Goal: Task Accomplishment & Management: Manage account settings

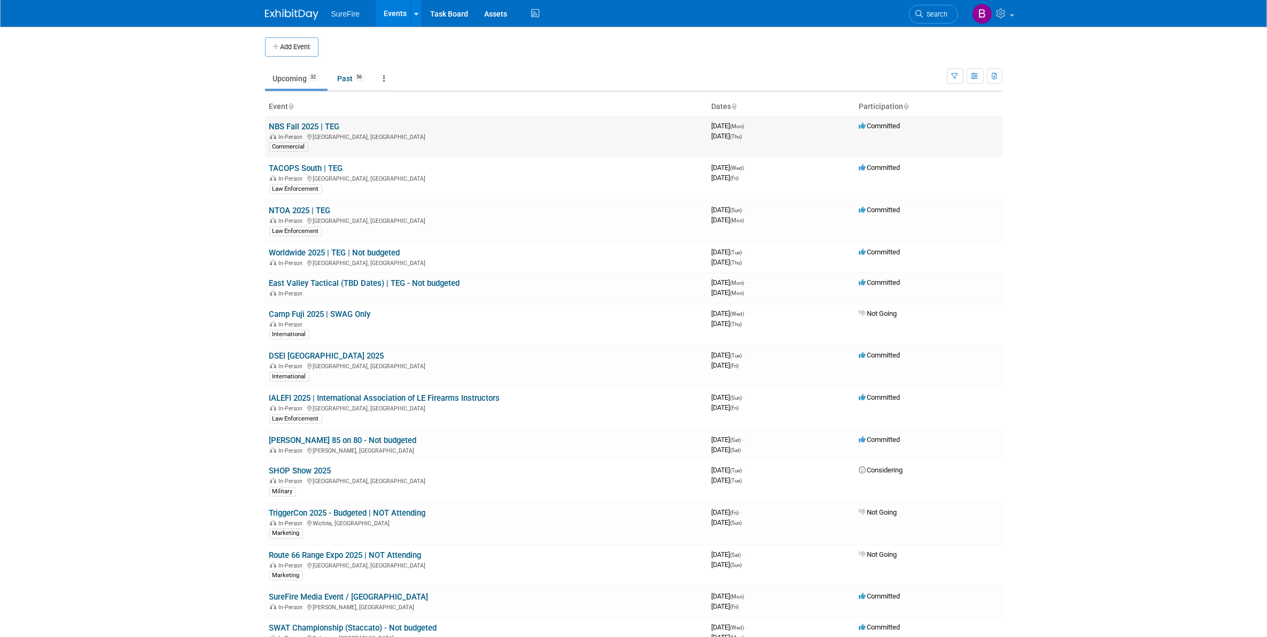
click at [307, 127] on link "NBS Fall 2025 | TEG" at bounding box center [304, 127] width 71 height 10
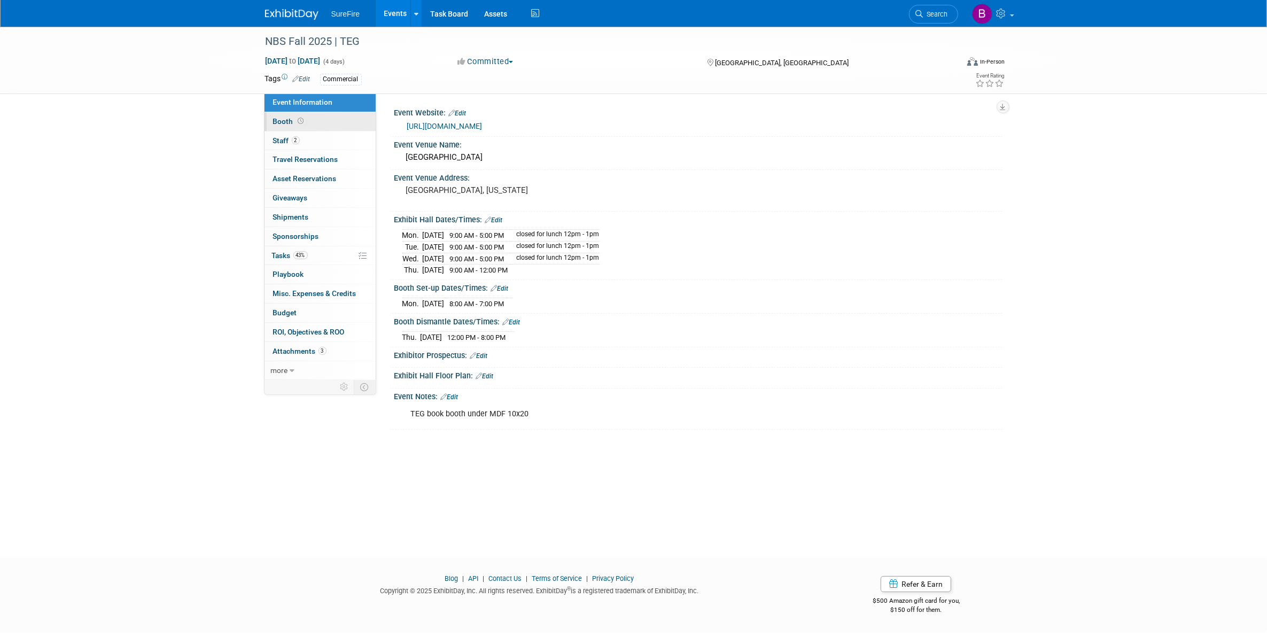
click at [289, 122] on span "Booth" at bounding box center [289, 121] width 33 height 9
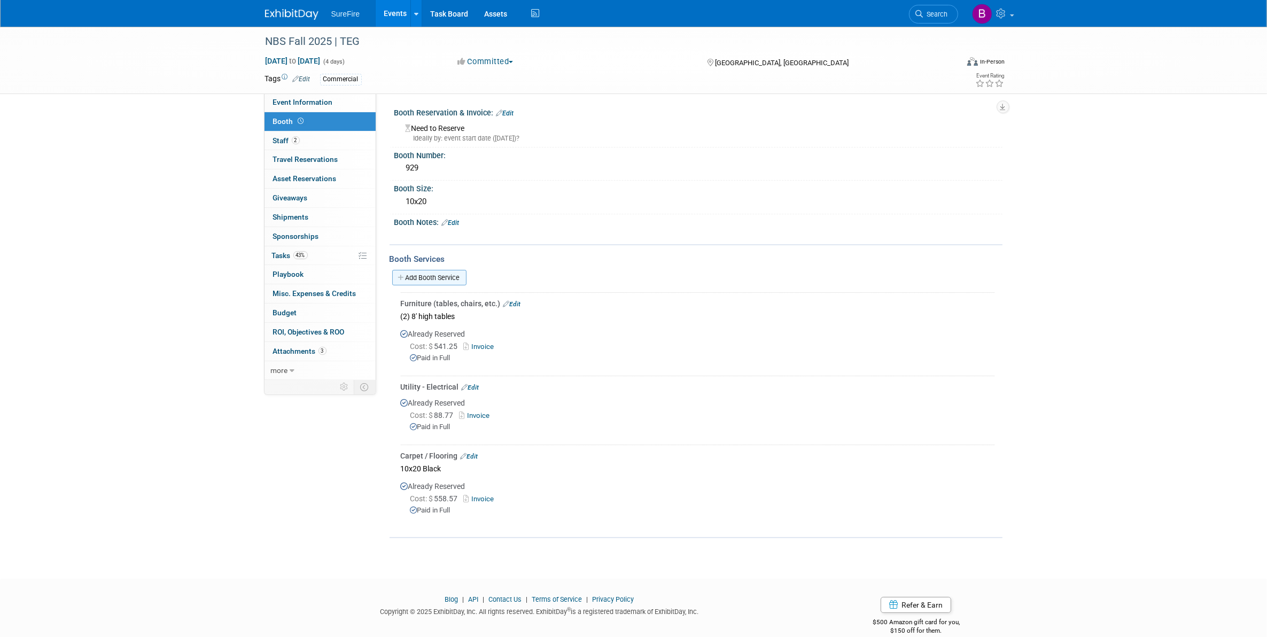
click at [425, 281] on link "Add Booth Service" at bounding box center [429, 278] width 74 height 16
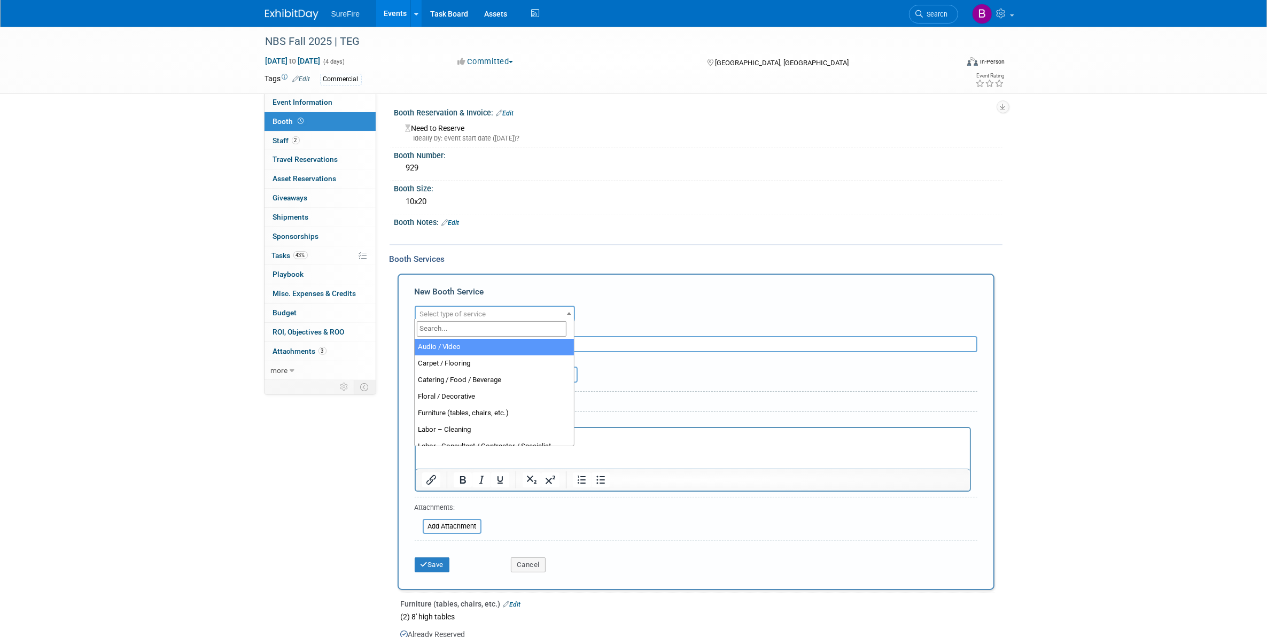
click at [432, 311] on span "Select type of service" at bounding box center [453, 314] width 66 height 8
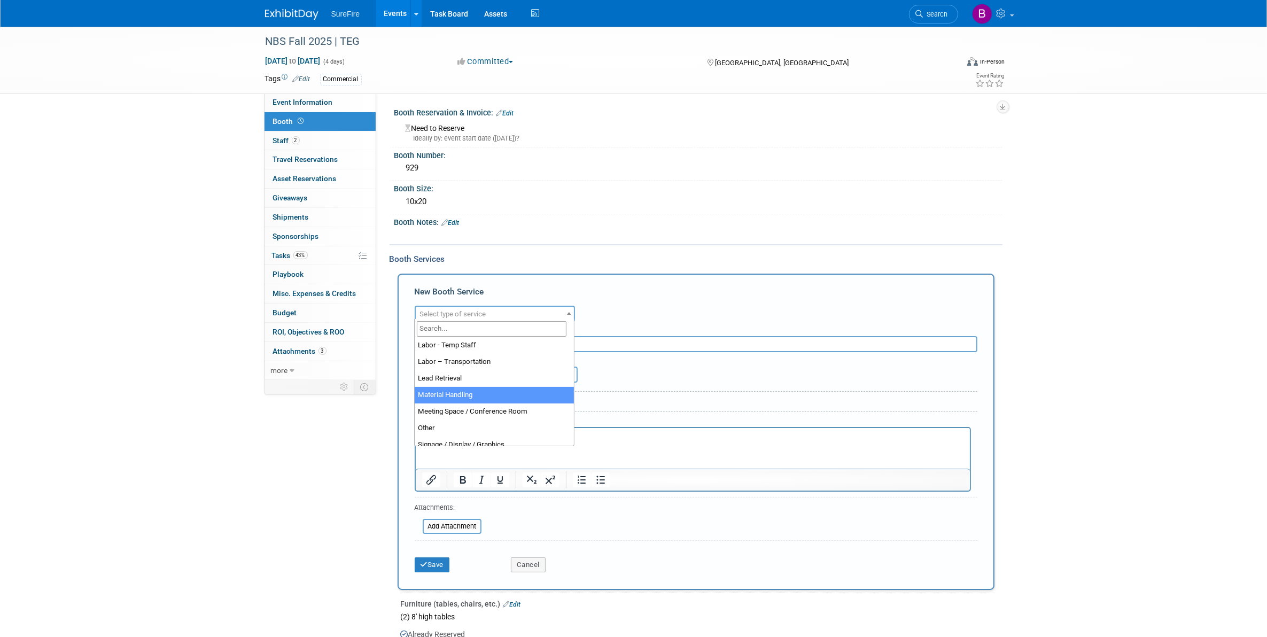
select select "10"
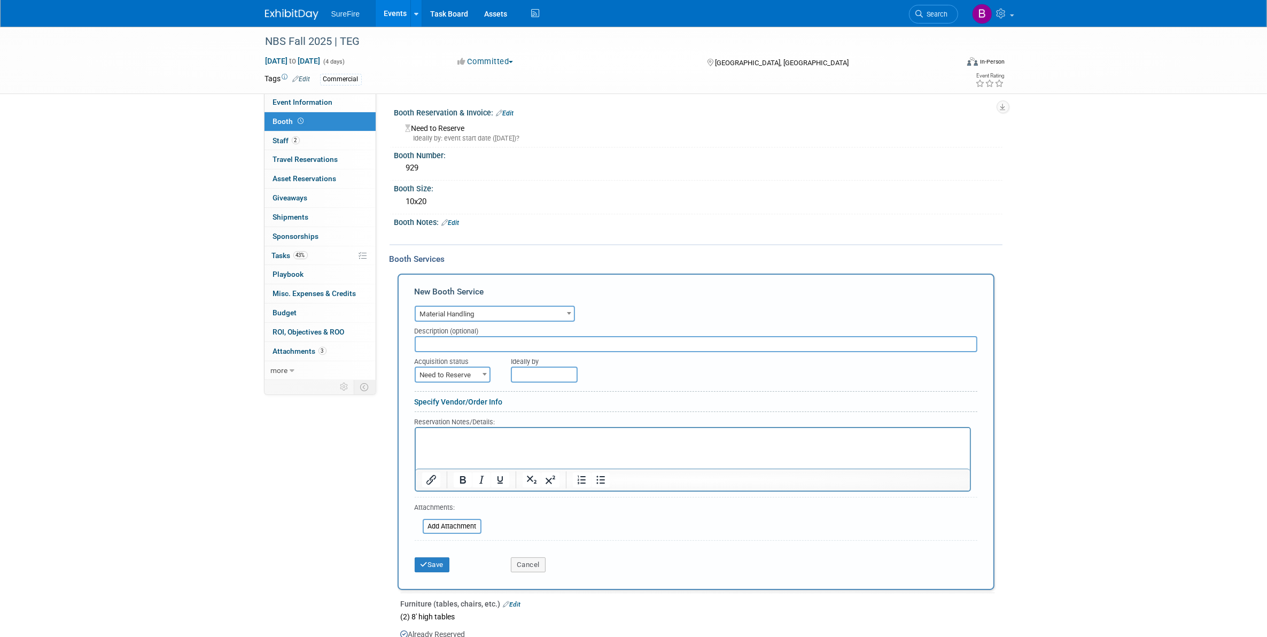
click at [457, 342] on input "text" at bounding box center [696, 344] width 563 height 16
type input "Freeman"
click at [472, 368] on span "Need to Reserve" at bounding box center [453, 375] width 74 height 15
select select "2"
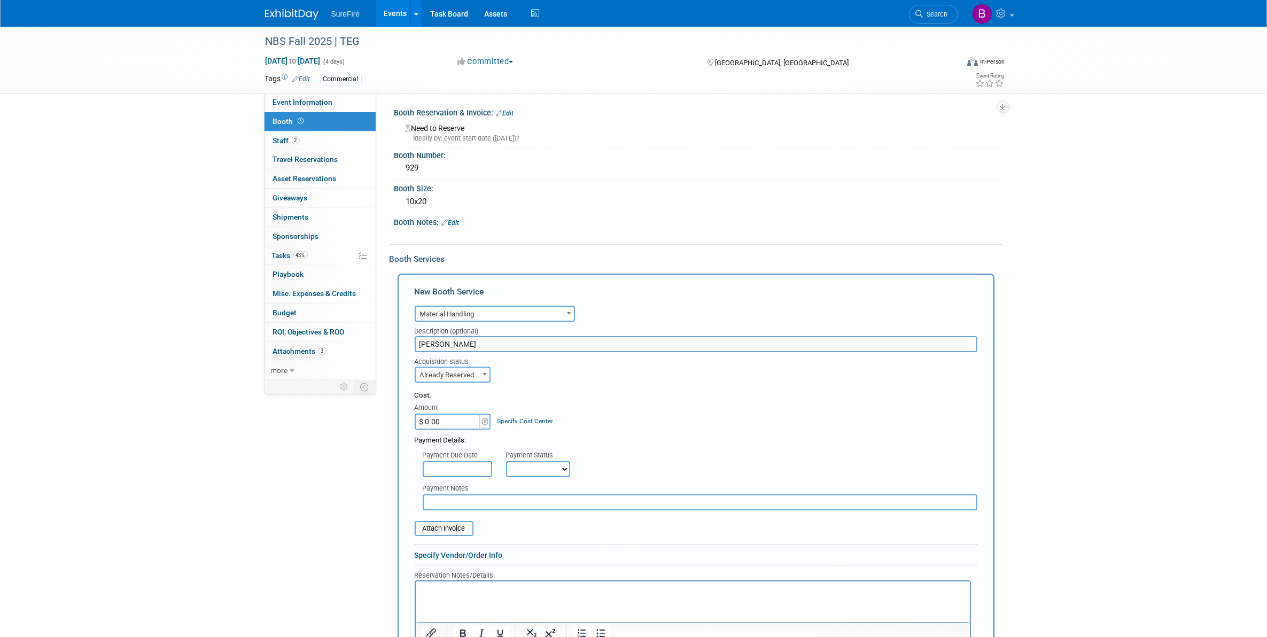
click at [458, 417] on input "$ 0.00" at bounding box center [448, 422] width 67 height 16
type input "$ 642.32"
click at [467, 468] on input "text" at bounding box center [457, 469] width 69 height 16
click at [504, 484] on div "Payment Notes" at bounding box center [700, 489] width 555 height 11
click at [522, 468] on select "Not Paid Yet Partially Paid Paid in Full" at bounding box center [538, 469] width 64 height 16
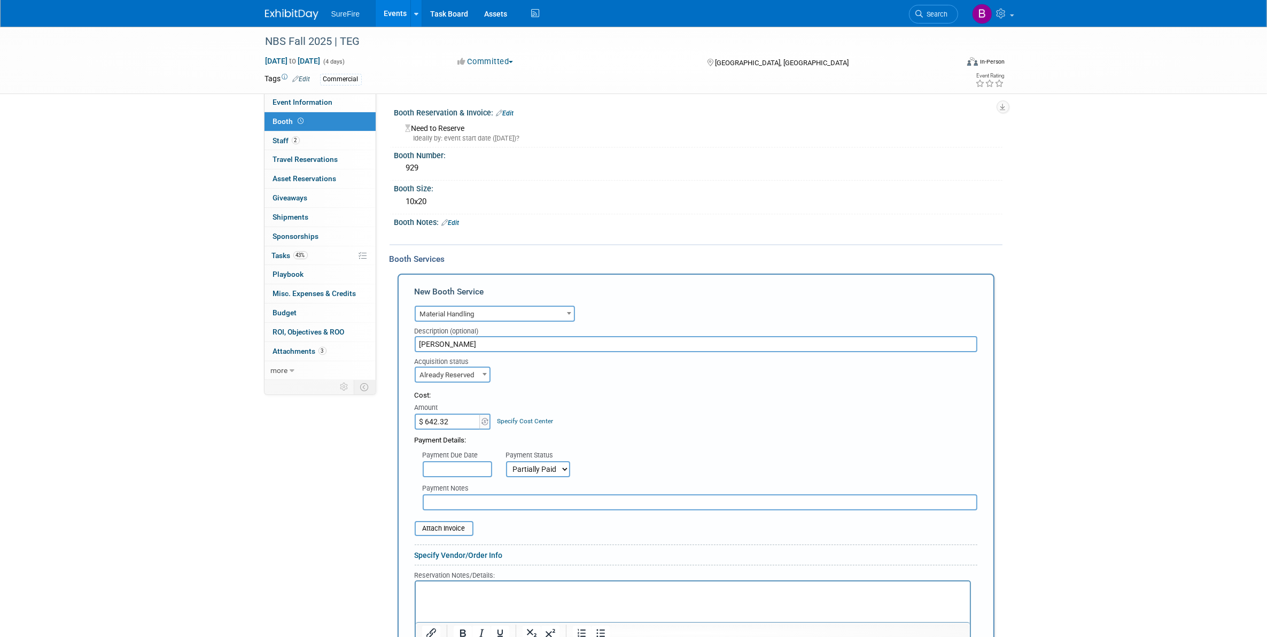
click at [506, 461] on select "Not Paid Yet Partially Paid Paid in Full" at bounding box center [538, 469] width 64 height 16
click at [530, 480] on div "Payment Notes" at bounding box center [700, 495] width 571 height 30
click at [530, 461] on select "Not Paid Yet Partially Paid Paid in Full" at bounding box center [538, 469] width 64 height 16
select select "1"
click at [506, 461] on select "Not Paid Yet Partially Paid Paid in Full" at bounding box center [538, 469] width 64 height 16
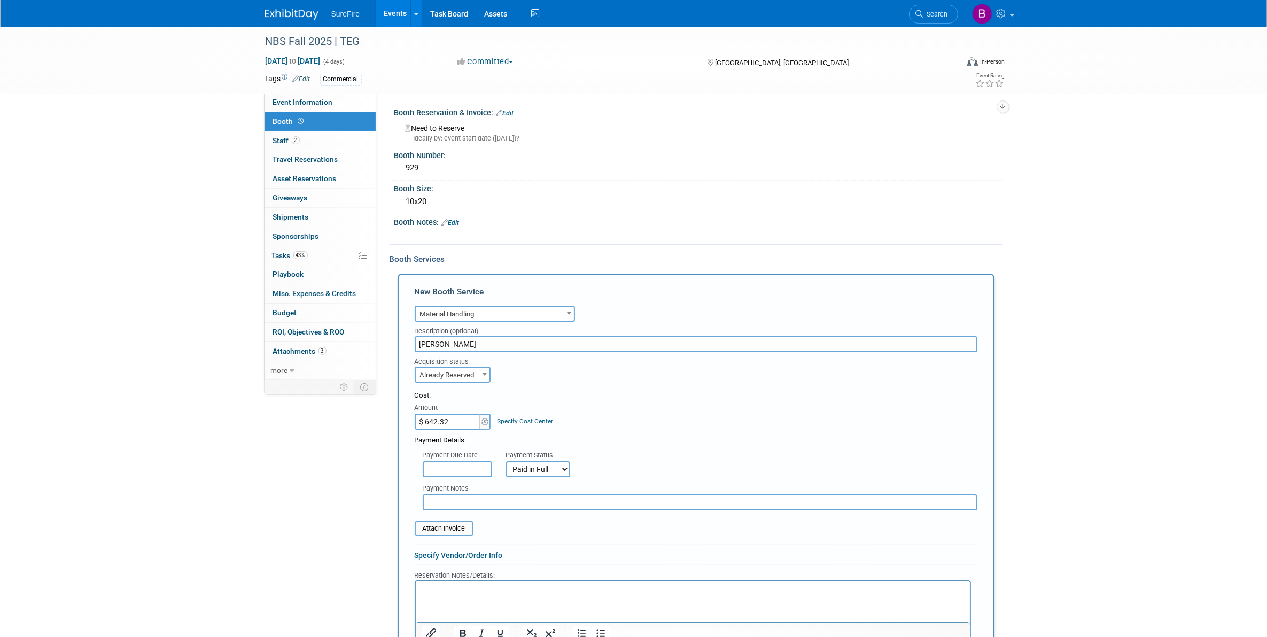
click at [552, 412] on div "Cost: Amount $ 642.32 Specify Cost Center Cost Center -- Not Specified --" at bounding box center [696, 410] width 563 height 39
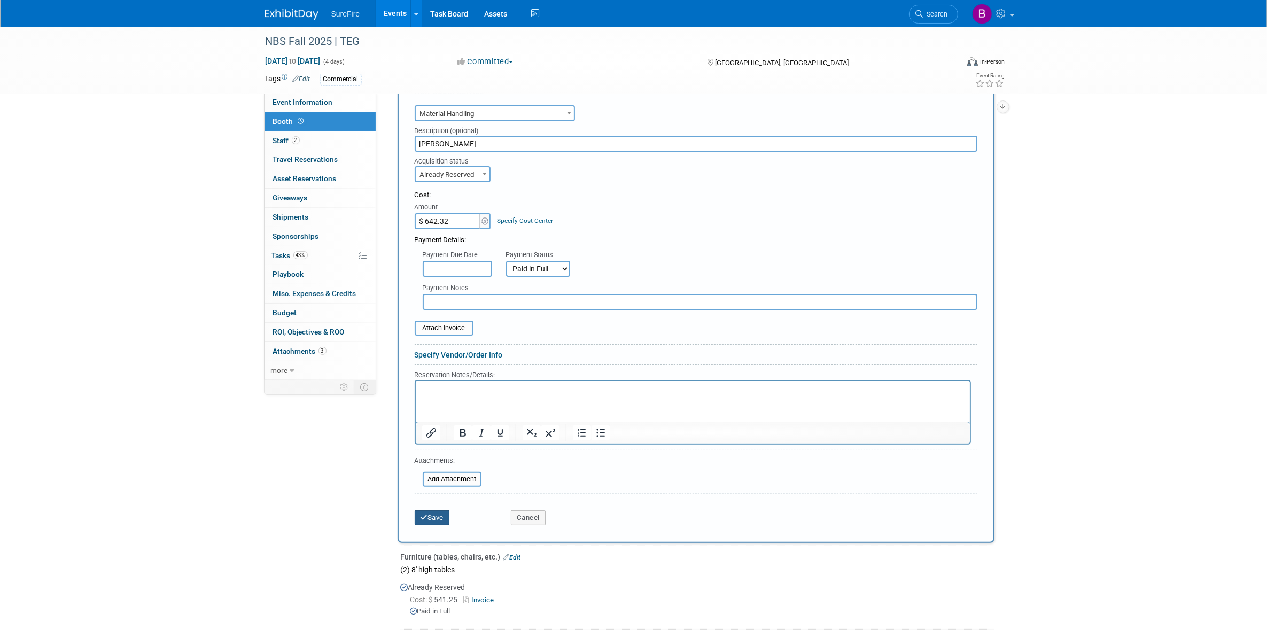
click at [430, 514] on button "Save" at bounding box center [432, 517] width 35 height 15
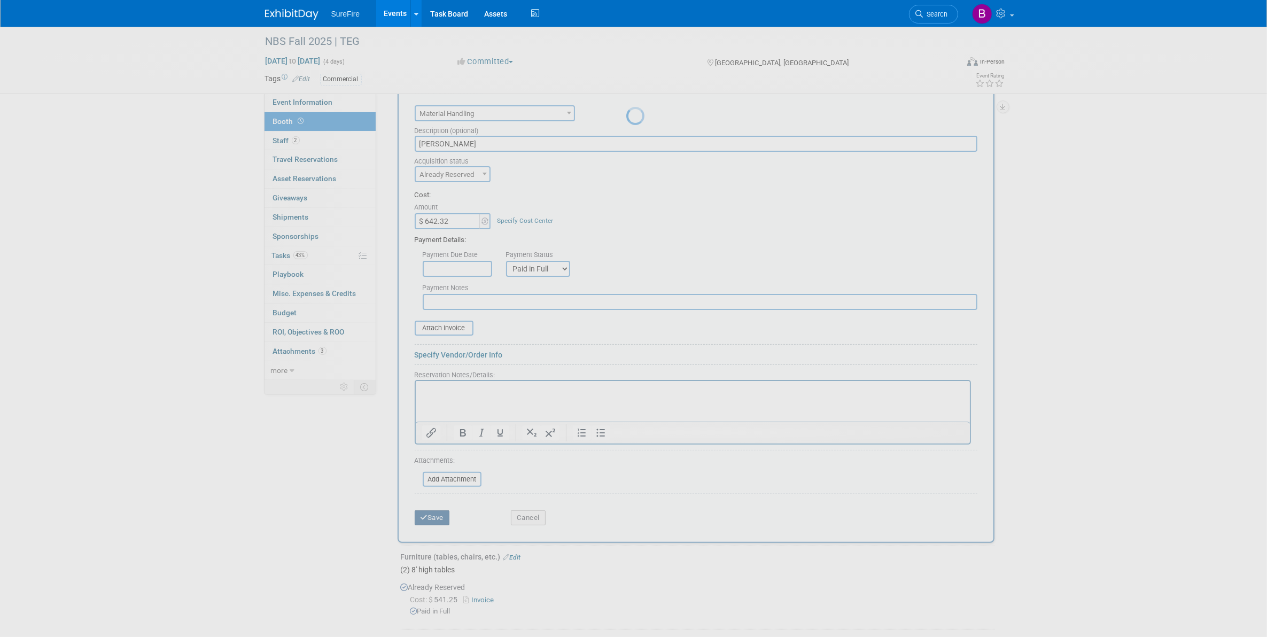
click at [626, 514] on div at bounding box center [633, 318] width 15 height 637
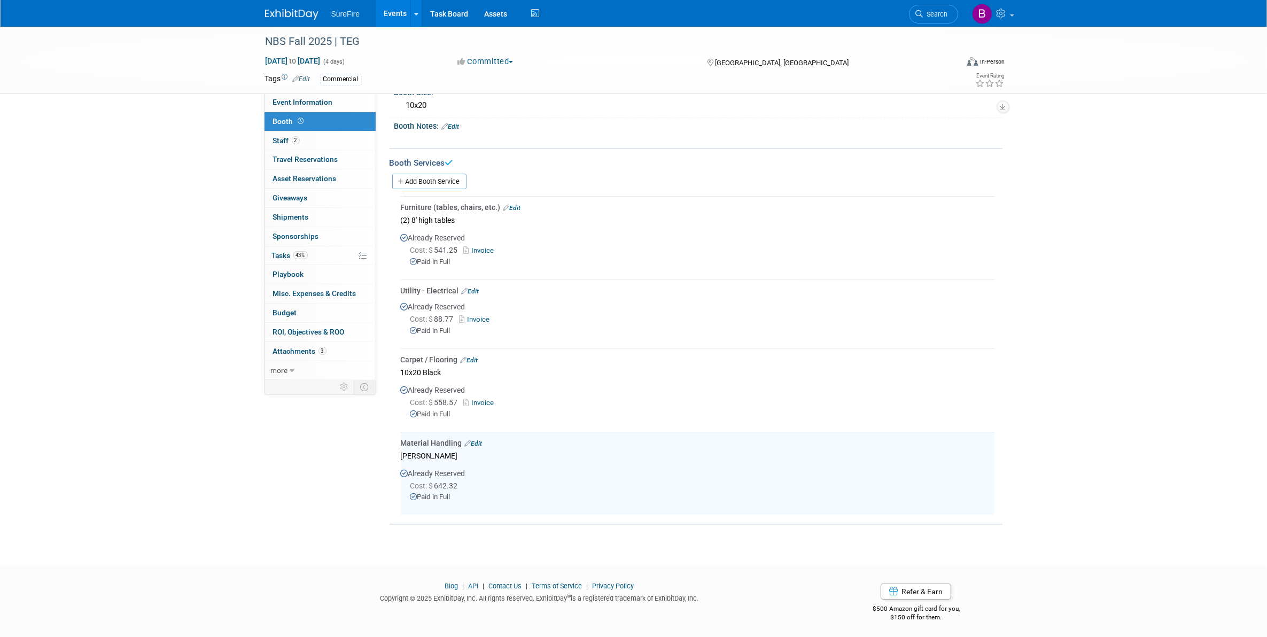
click at [238, 427] on div "NBS Fall 2025 | TEG Aug 18, 2025 to Aug 21, 2025 (4 days) Aug 18, 2025 to Aug 2…" at bounding box center [633, 239] width 1267 height 616
click at [292, 314] on span "Budget" at bounding box center [285, 312] width 24 height 9
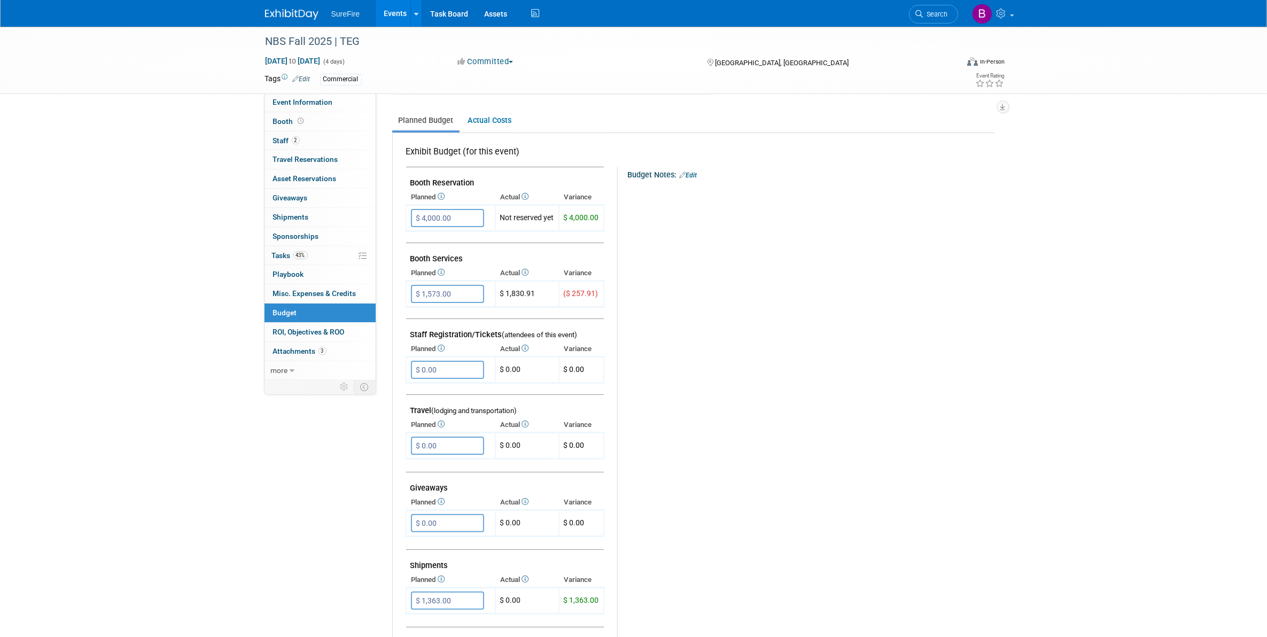
scroll to position [0, 0]
